Goal: Find specific page/section: Find specific page/section

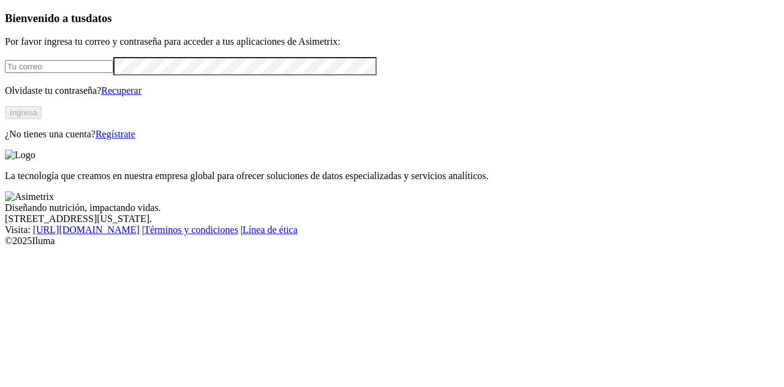
type input "[PERSON_NAME][EMAIL_ADDRESS][PERSON_NAME][DOMAIN_NAME]"
click at [42, 119] on button "Ingresa" at bounding box center [23, 112] width 37 height 13
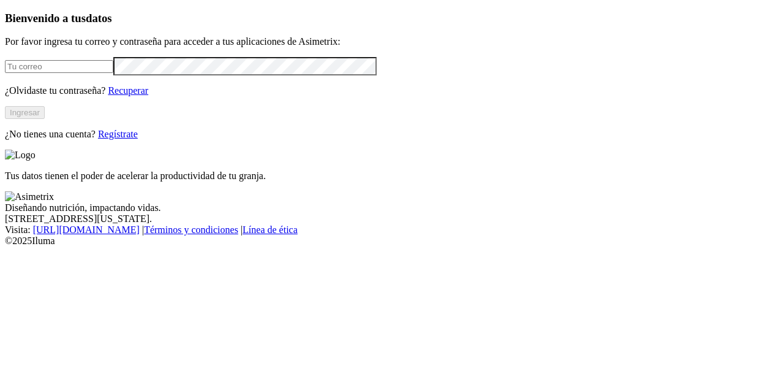
type input "[PERSON_NAME][EMAIL_ADDRESS][PERSON_NAME][DOMAIN_NAME]"
click at [45, 119] on button "Ingresar" at bounding box center [25, 112] width 40 height 13
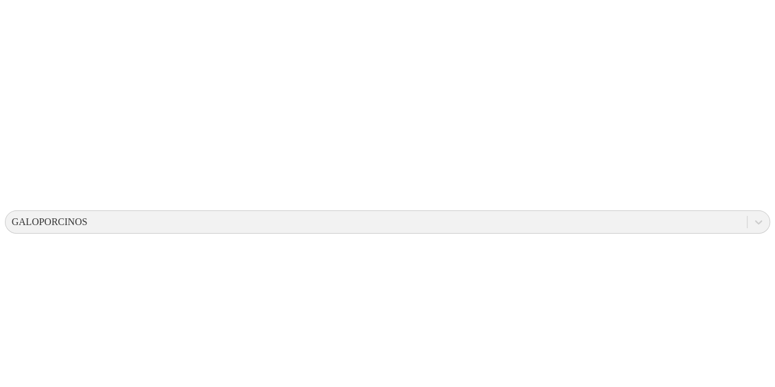
scroll to position [382, 0]
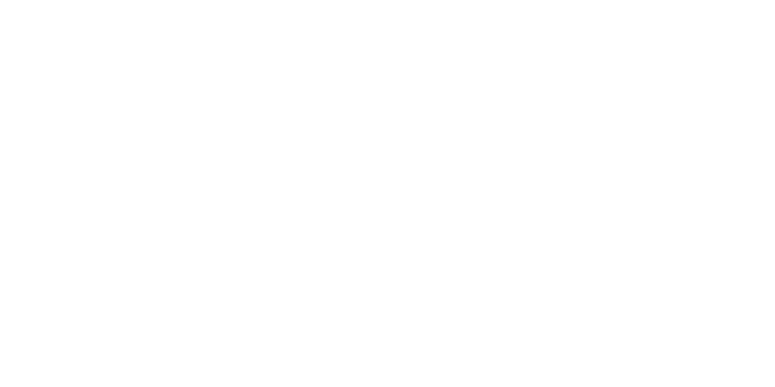
scroll to position [539, 0]
drag, startPoint x: 595, startPoint y: 238, endPoint x: 233, endPoint y: 245, distance: 362.2
drag, startPoint x: 523, startPoint y: 246, endPoint x: 510, endPoint y: 246, distance: 13.5
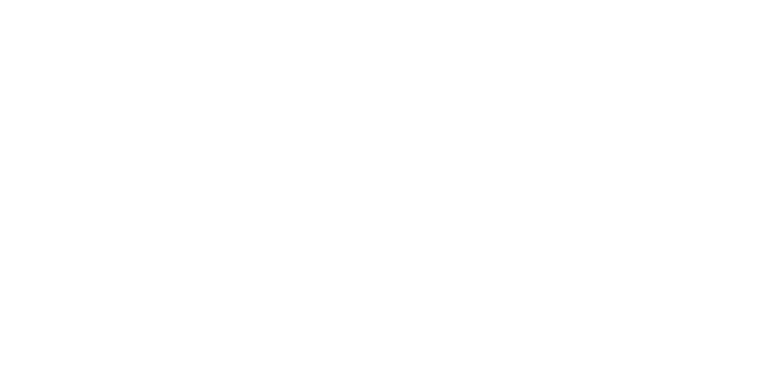
drag, startPoint x: 473, startPoint y: 229, endPoint x: 626, endPoint y: 270, distance: 158.1
drag, startPoint x: 667, startPoint y: 268, endPoint x: 673, endPoint y: 269, distance: 6.2
drag, startPoint x: 542, startPoint y: 251, endPoint x: 752, endPoint y: 268, distance: 210.9
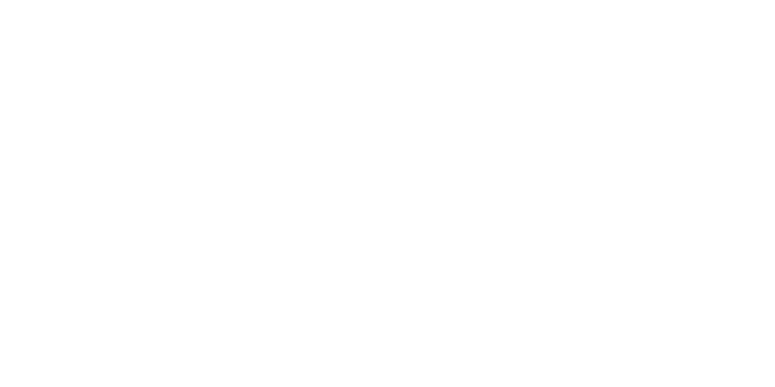
scroll to position [603, 0]
drag, startPoint x: 764, startPoint y: 213, endPoint x: 762, endPoint y: 238, distance: 25.8
drag, startPoint x: 399, startPoint y: 384, endPoint x: 736, endPoint y: 393, distance: 337.7
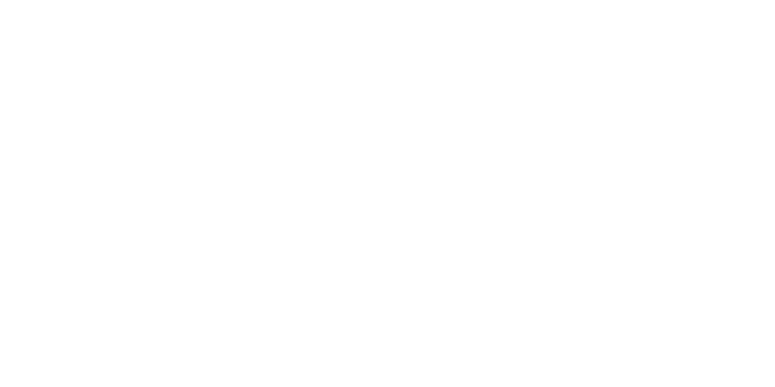
scroll to position [684, 0]
drag, startPoint x: 762, startPoint y: 377, endPoint x: 762, endPoint y: 384, distance: 6.7
drag, startPoint x: 765, startPoint y: 377, endPoint x: 760, endPoint y: 372, distance: 7.0
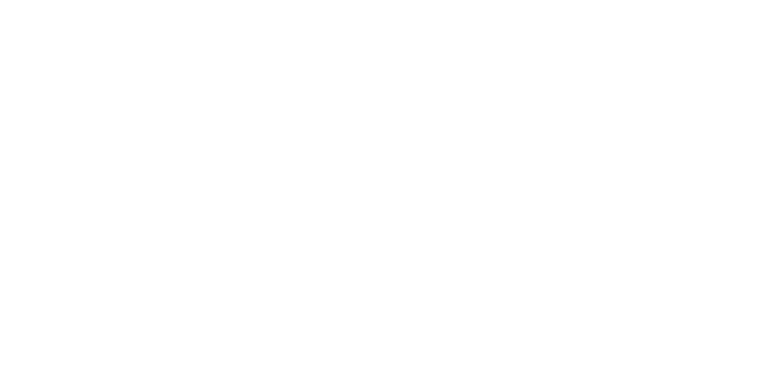
scroll to position [0, 0]
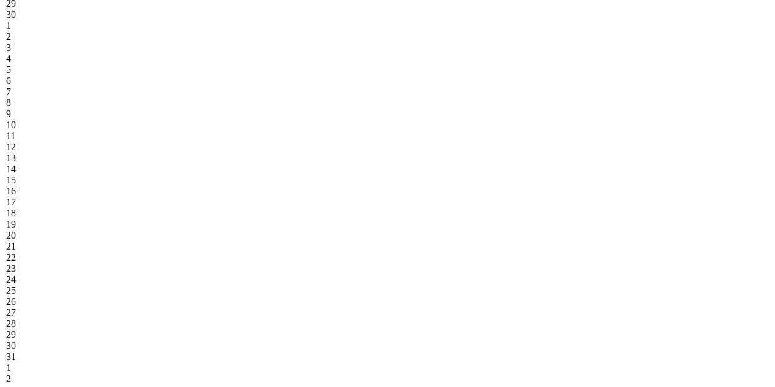
click at [124, 108] on div "8" at bounding box center [65, 102] width 118 height 11
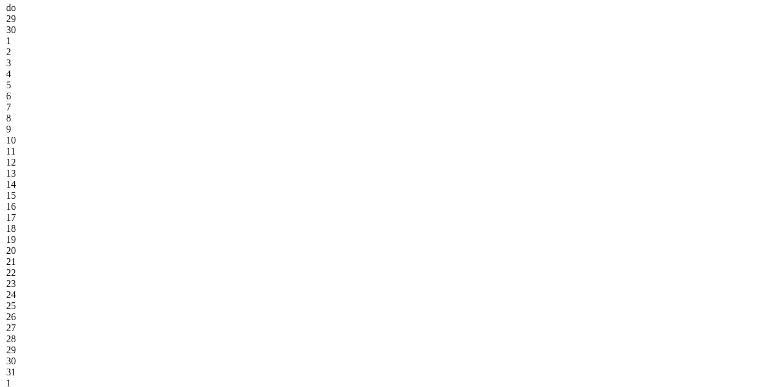
click at [124, 109] on div "7" at bounding box center [65, 107] width 118 height 11
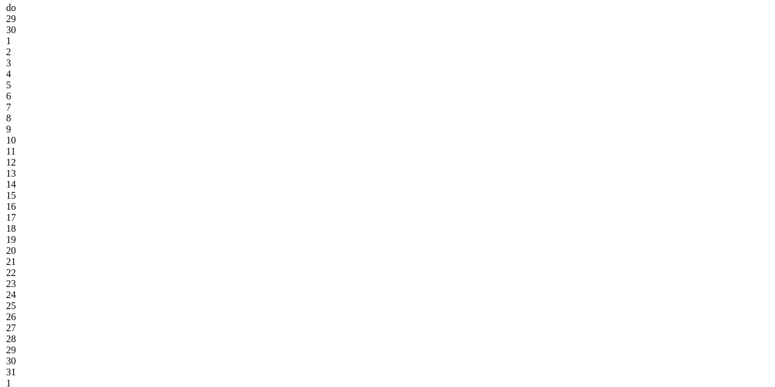
click at [124, 102] on div "6" at bounding box center [65, 96] width 118 height 11
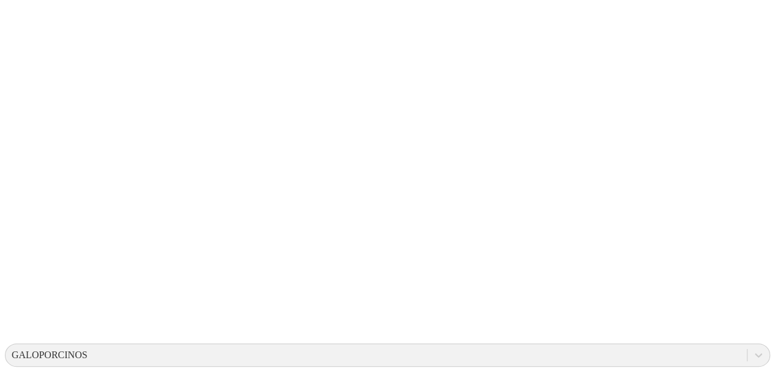
scroll to position [51, 0]
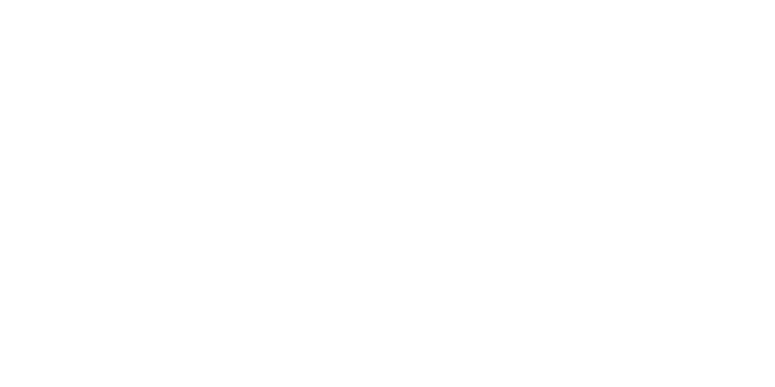
drag, startPoint x: 568, startPoint y: 63, endPoint x: 570, endPoint y: 113, distance: 50.3
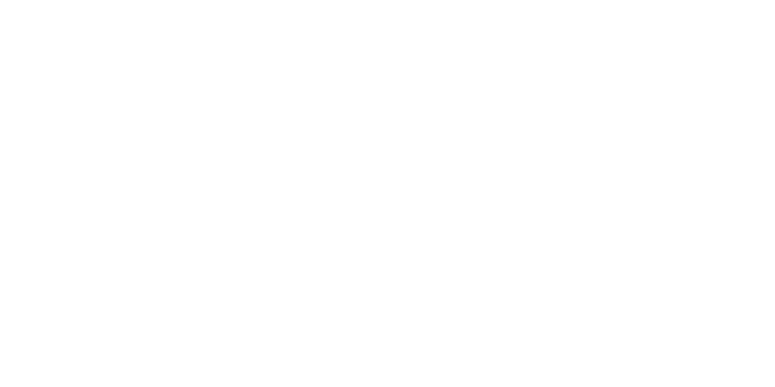
scroll to position [26, 0]
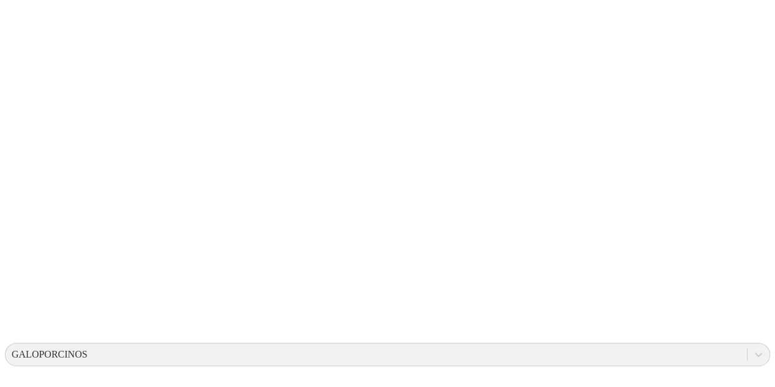
scroll to position [40, 0]
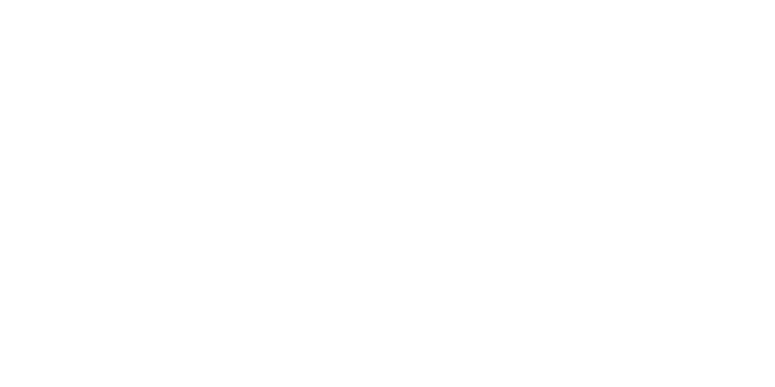
drag, startPoint x: 595, startPoint y: 39, endPoint x: 594, endPoint y: 50, distance: 11.7
drag, startPoint x: 594, startPoint y: 50, endPoint x: 582, endPoint y: 97, distance: 48.0
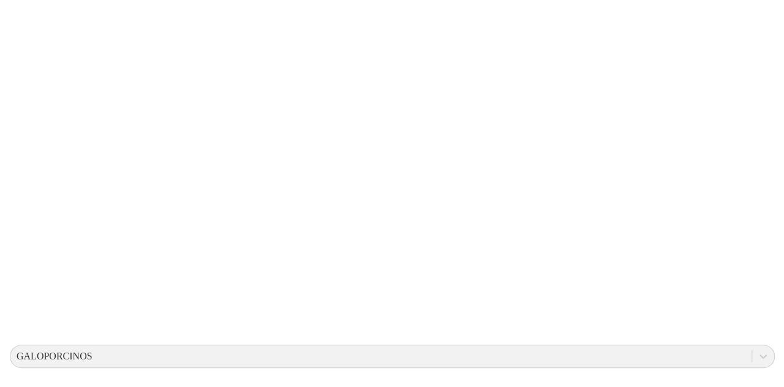
scroll to position [0, 0]
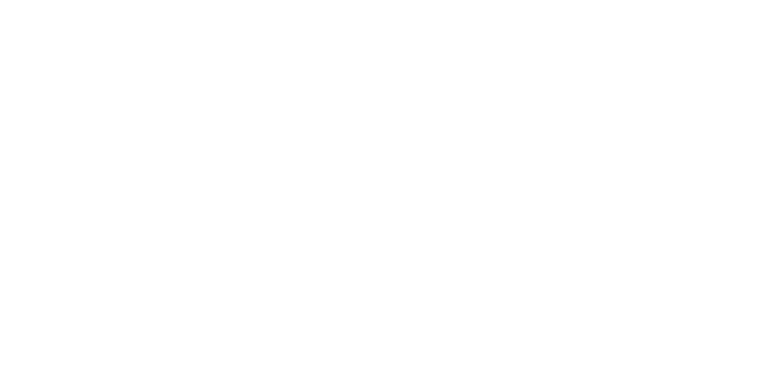
click at [571, 12] on div at bounding box center [397, 193] width 784 height 387
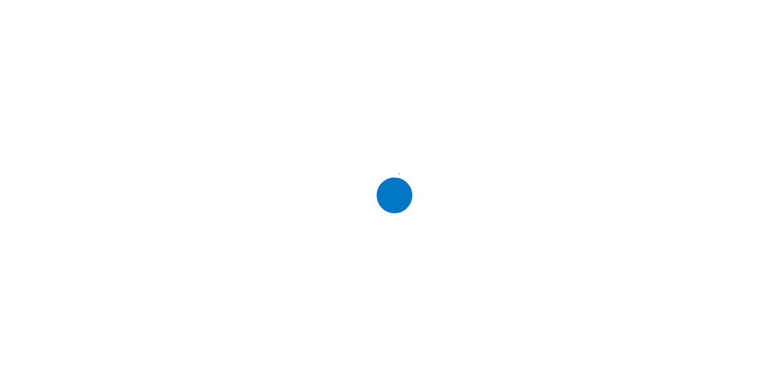
click at [571, 12] on div at bounding box center [397, 193] width 784 height 387
